Goal: Find specific page/section: Find specific page/section

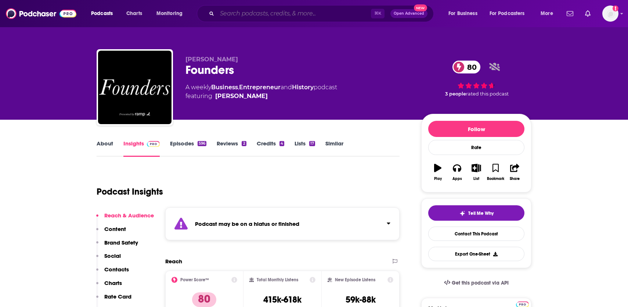
click at [238, 14] on input "Search podcasts, credits, & more..." at bounding box center [294, 14] width 154 height 12
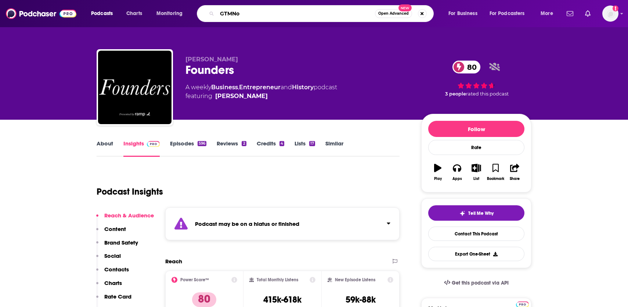
type input "GTMNow"
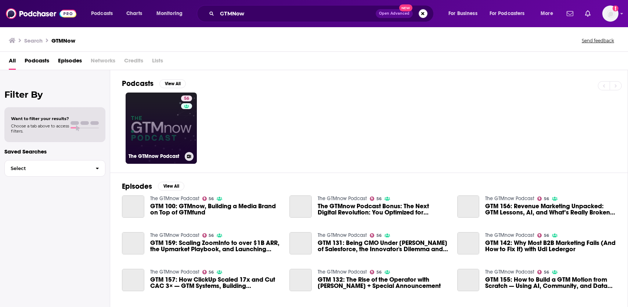
click at [182, 144] on div "56" at bounding box center [187, 124] width 13 height 57
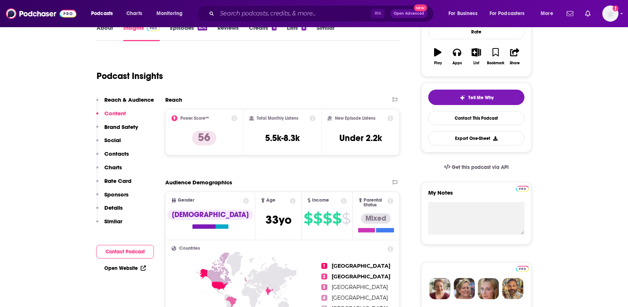
scroll to position [113, 0]
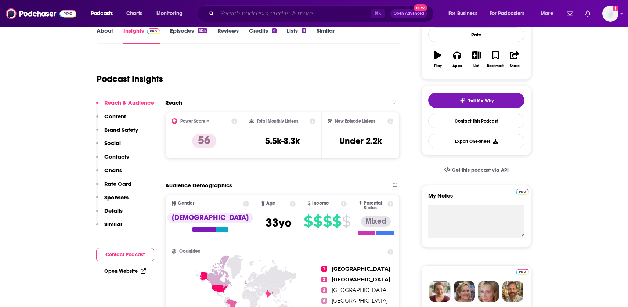
click at [248, 12] on input "Search podcasts, credits, & more..." at bounding box center [294, 14] width 154 height 12
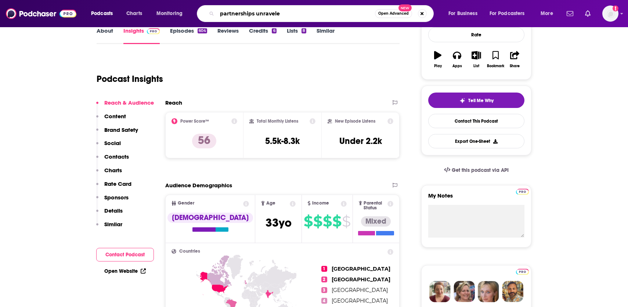
type input "partnerships unraveled"
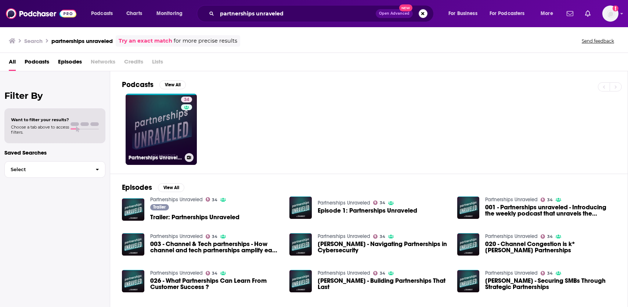
click at [163, 130] on link "34 Partnerships Unraveled" at bounding box center [161, 129] width 71 height 71
